Goal: Navigation & Orientation: Understand site structure

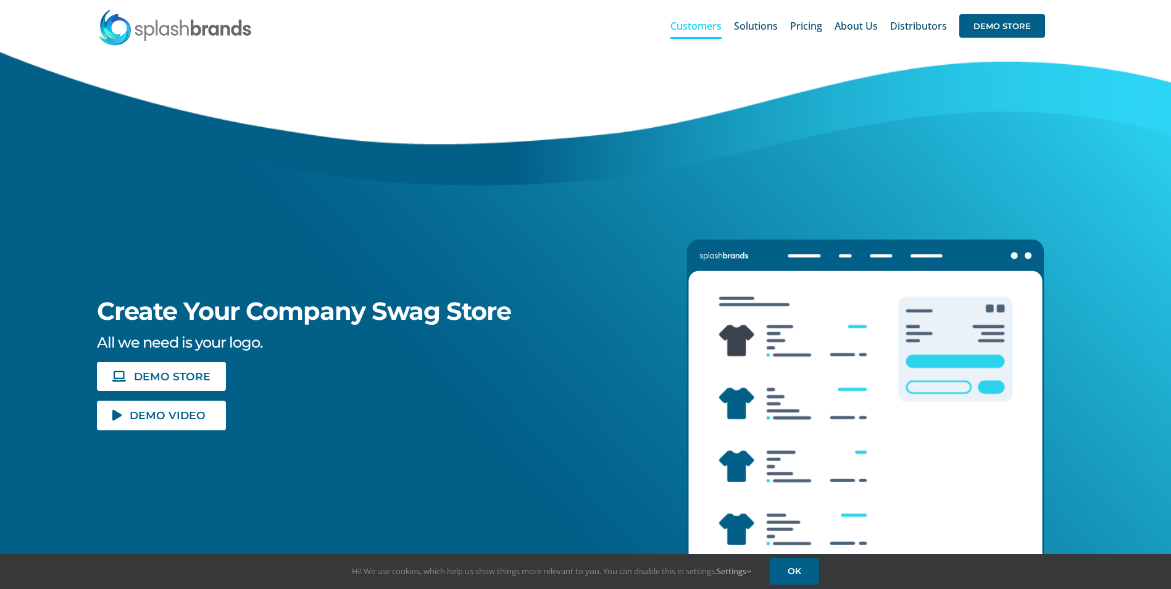
click at [710, 31] on span "Customers" at bounding box center [695, 26] width 51 height 10
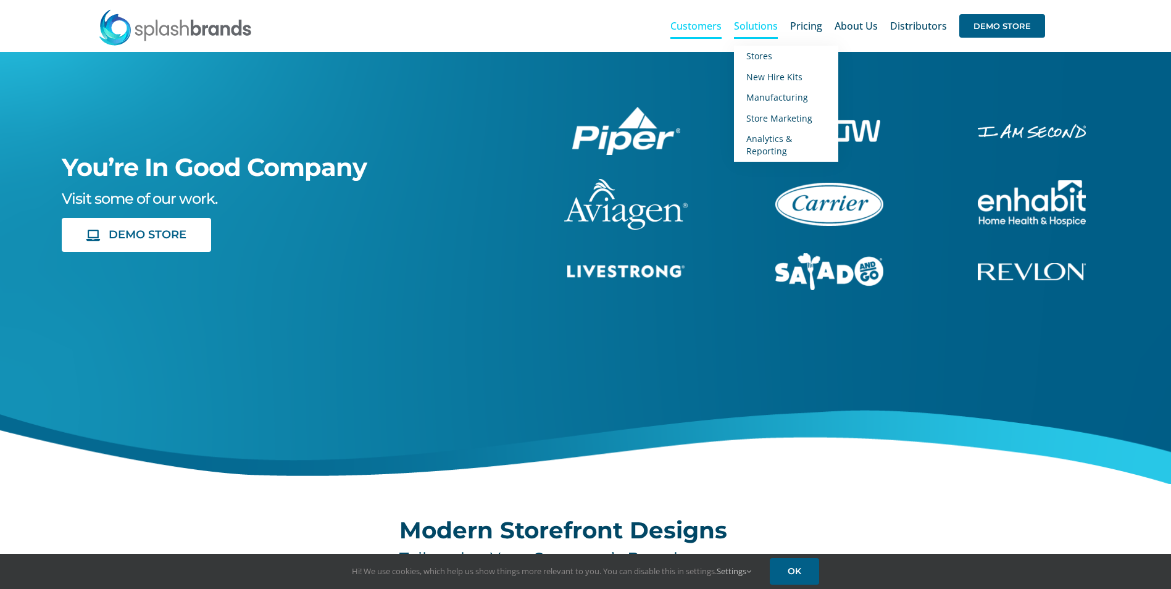
click at [775, 24] on span "Solutions" at bounding box center [756, 26] width 44 height 10
click at [763, 101] on span "Manufacturing" at bounding box center [777, 97] width 62 height 12
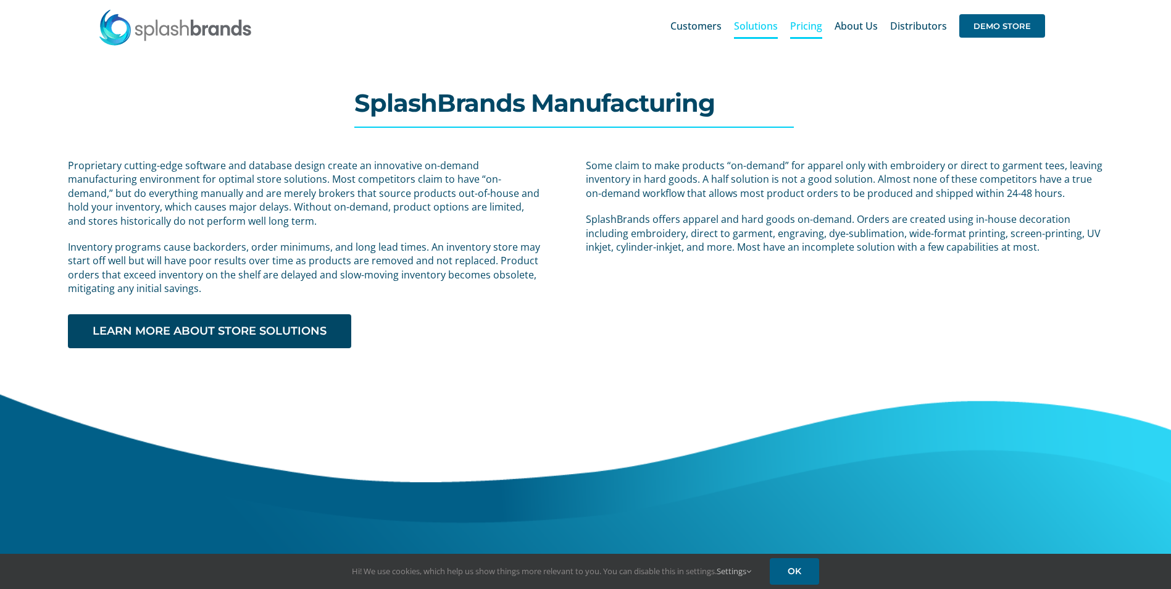
click at [810, 30] on span "Pricing" at bounding box center [806, 26] width 32 height 10
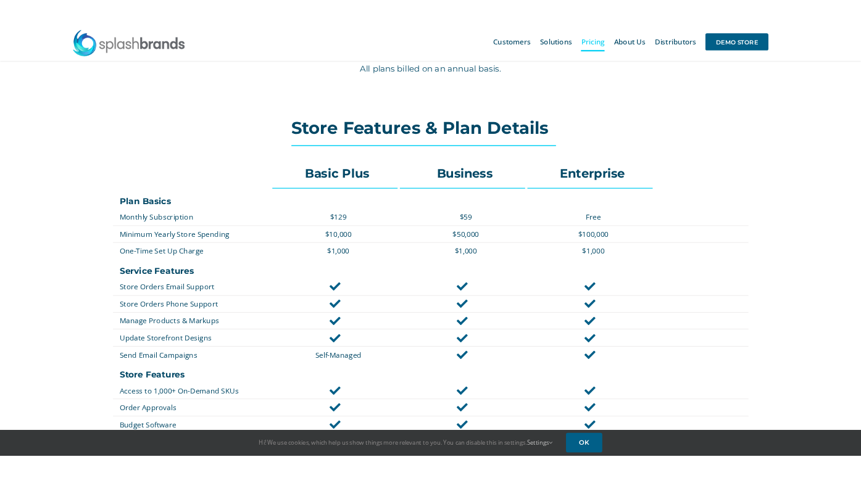
scroll to position [165, 0]
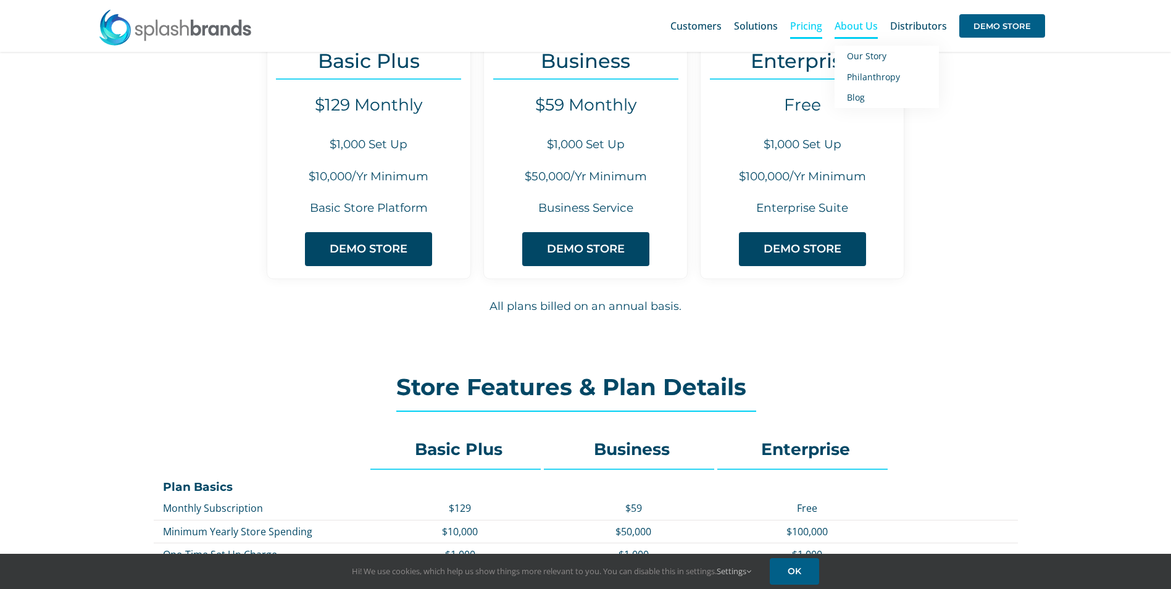
click at [860, 31] on span "About Us" at bounding box center [855, 26] width 43 height 10
